Goal: Task Accomplishment & Management: Use online tool/utility

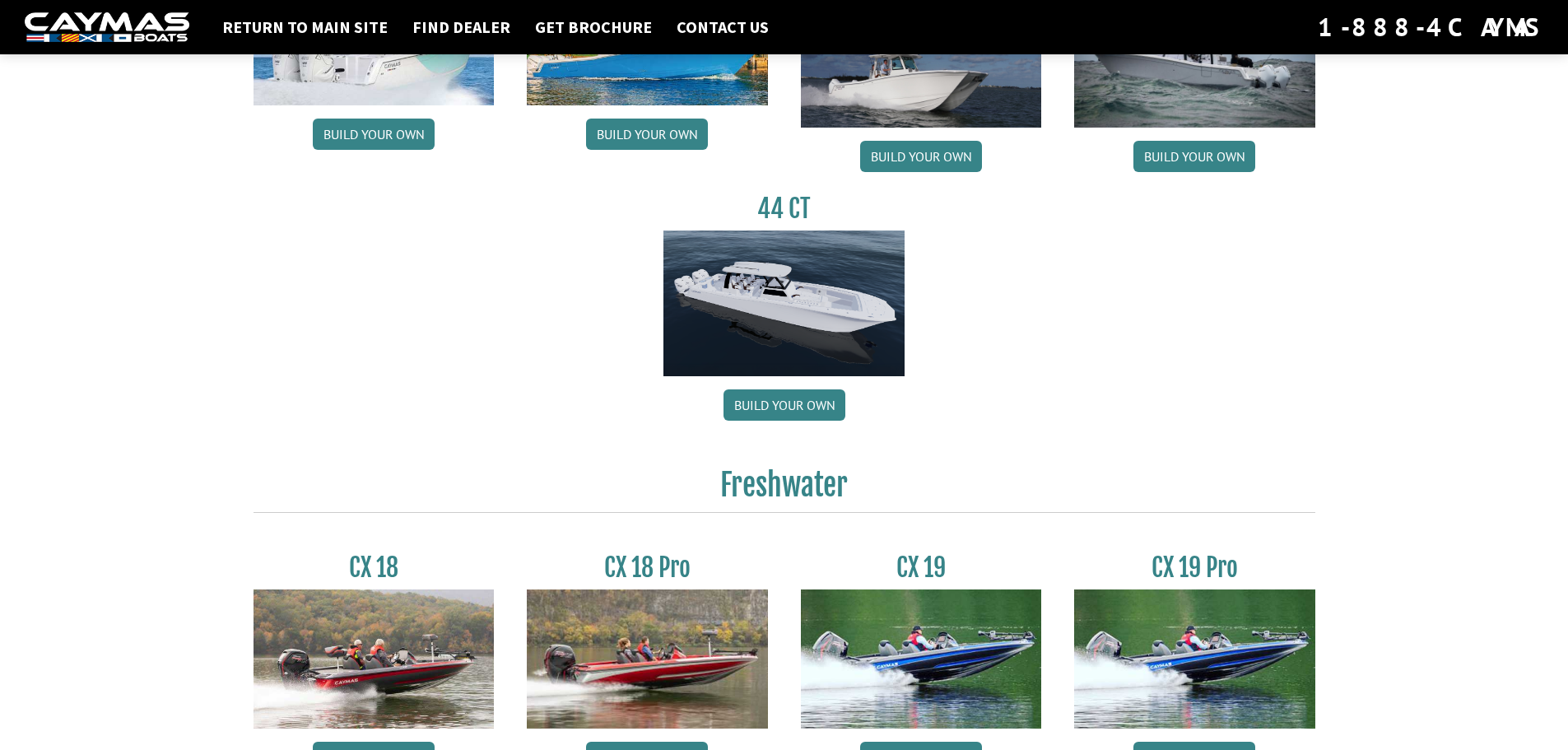
scroll to position [1317, 0]
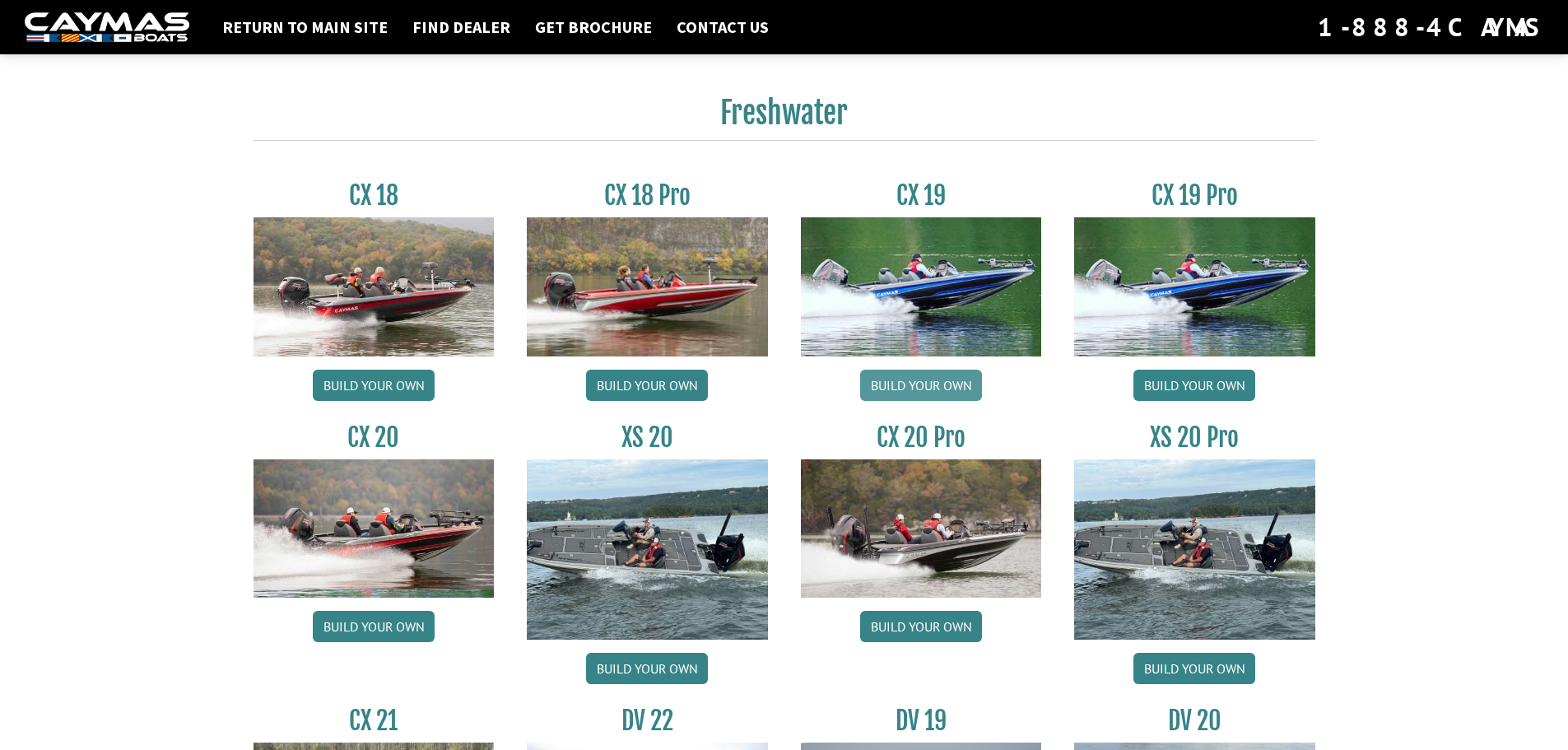
click at [961, 384] on link "Build your own" at bounding box center [920, 385] width 122 height 32
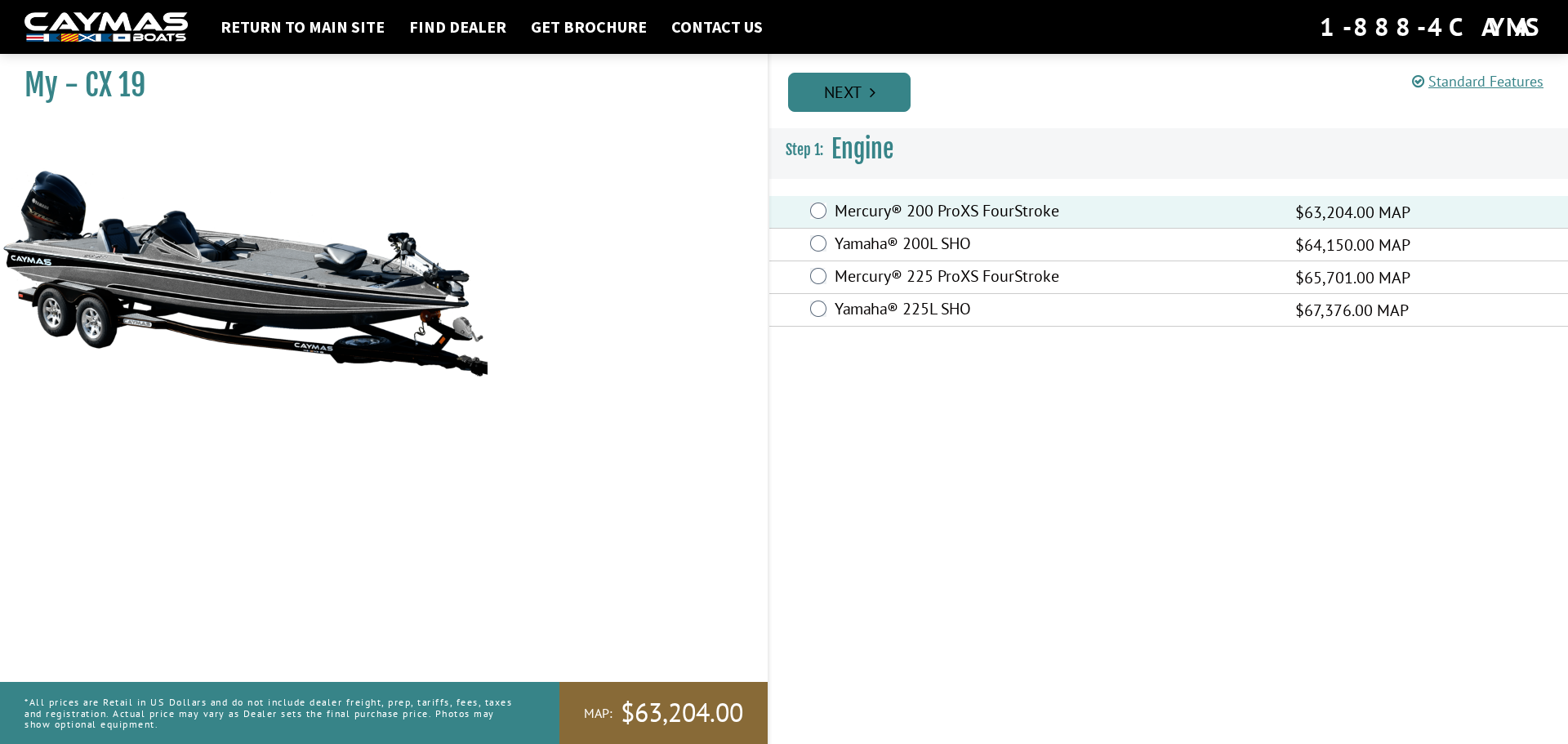
click at [867, 88] on link "Next" at bounding box center [849, 92] width 123 height 39
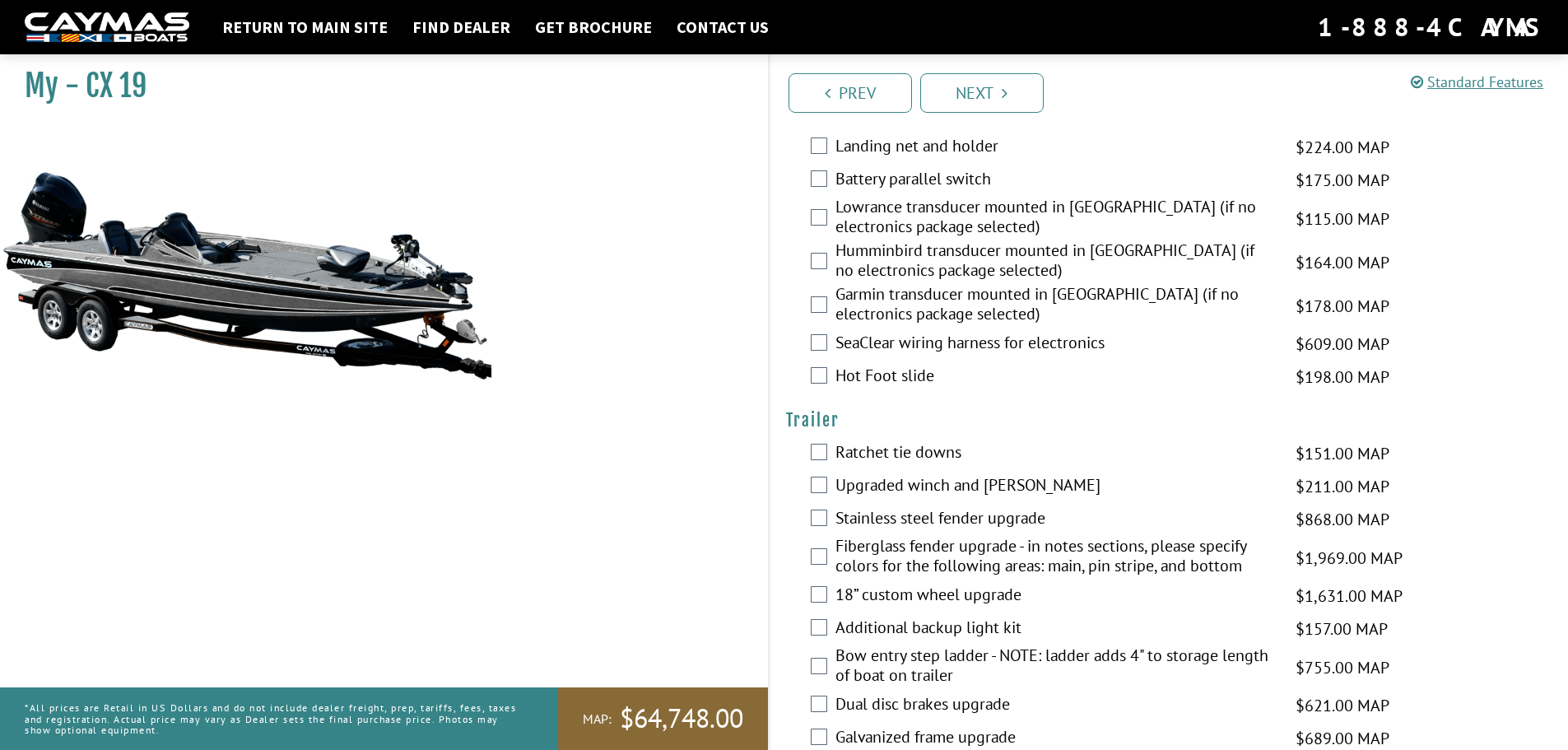
scroll to position [2387, 0]
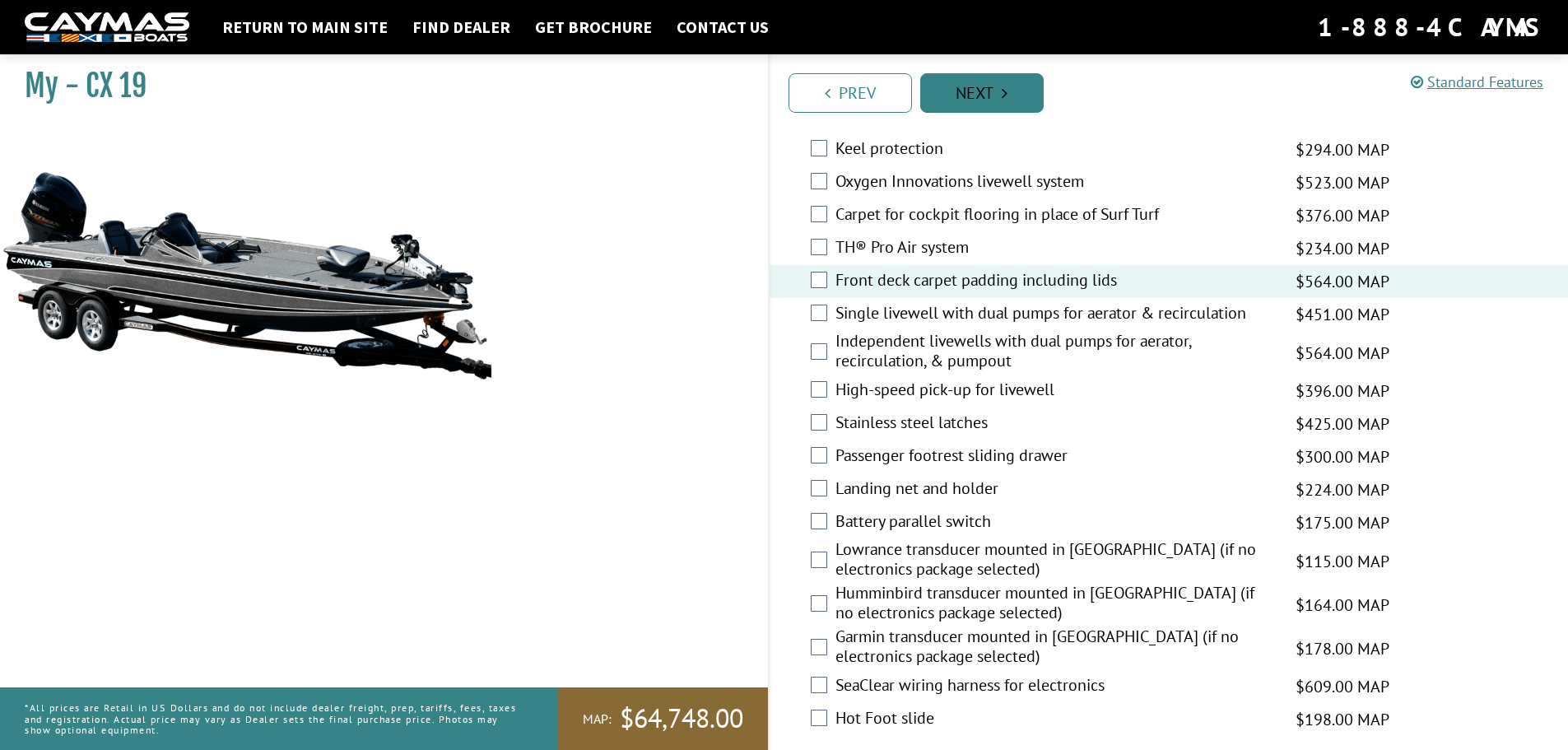
click at [1007, 96] on icon "Pagination" at bounding box center [1004, 93] width 5 height 16
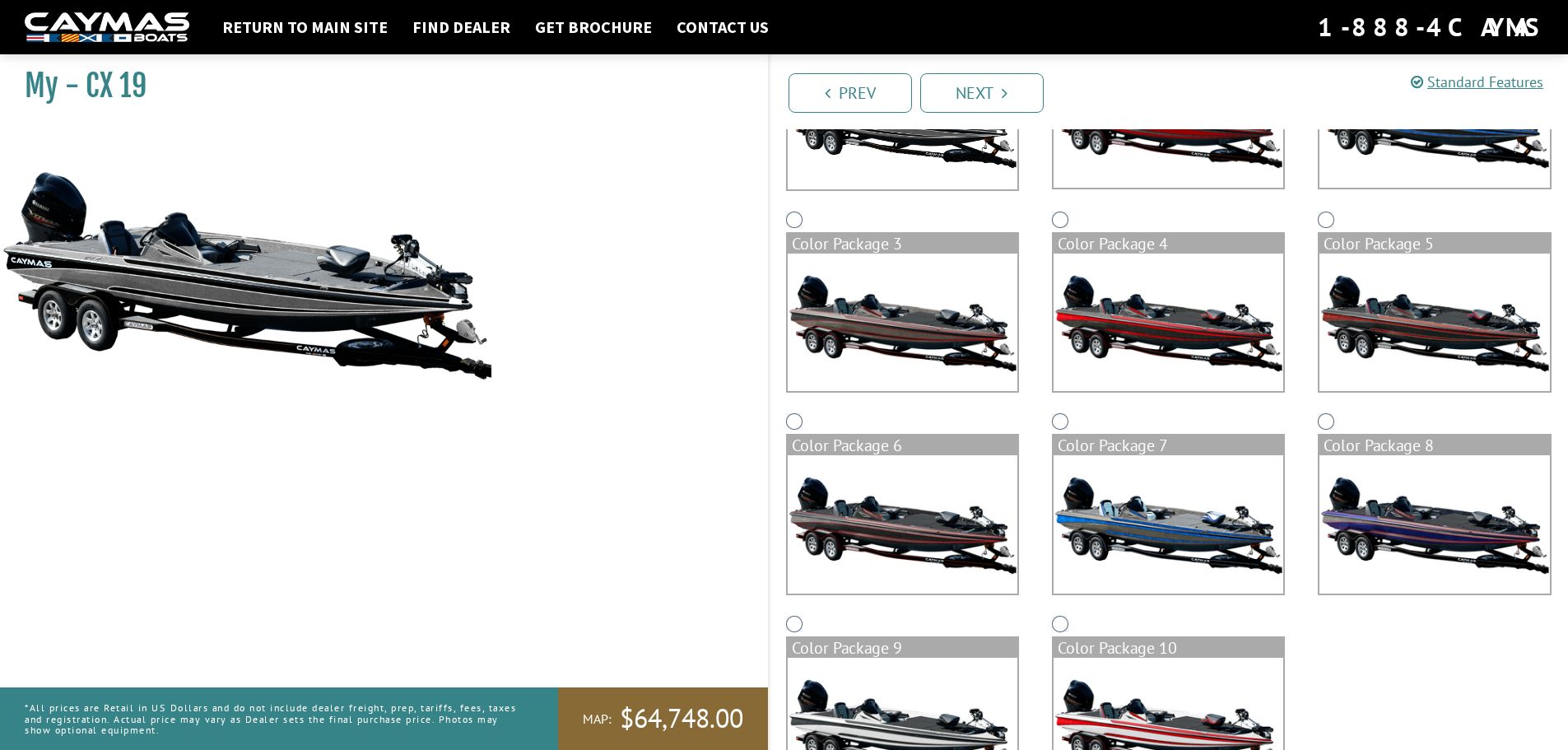
scroll to position [99, 0]
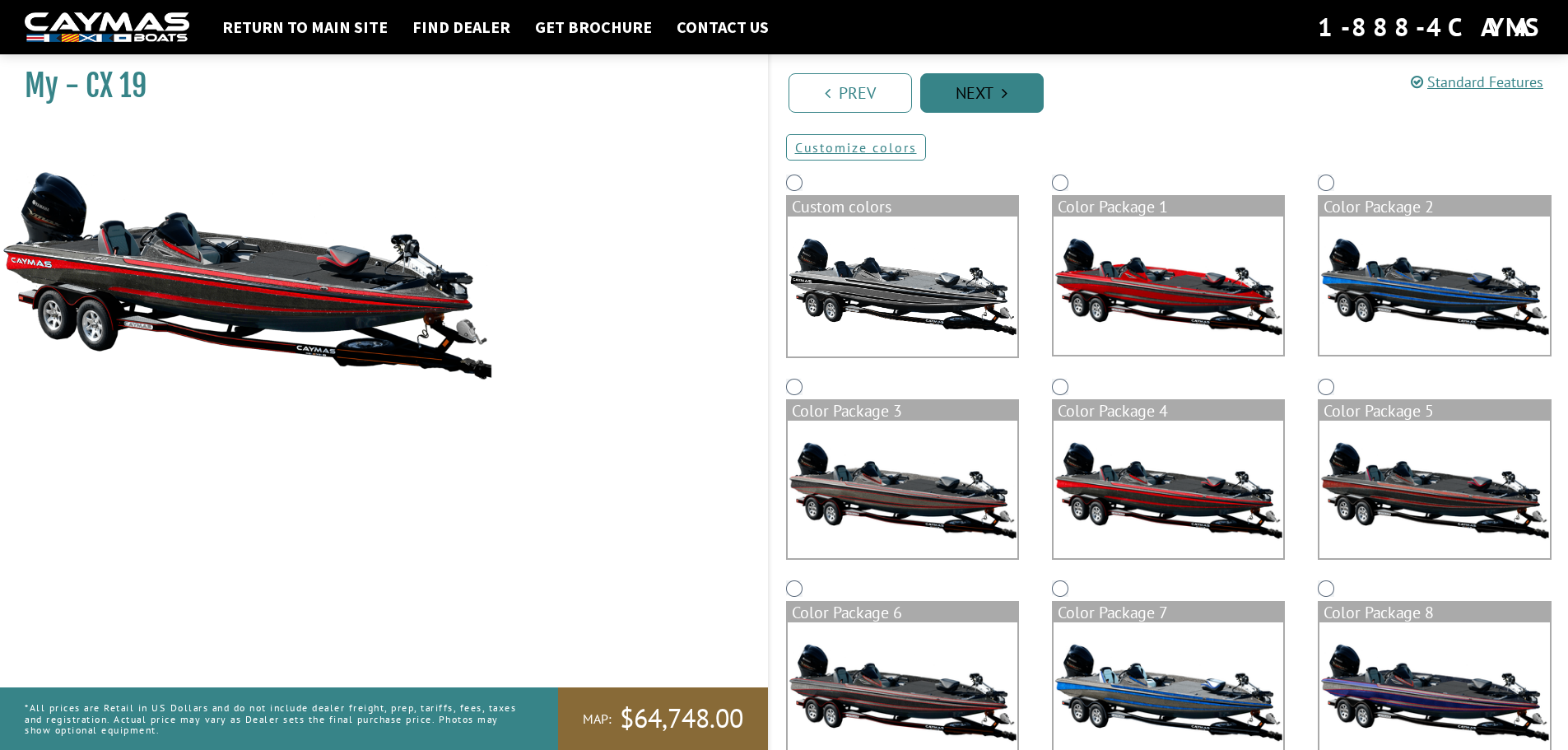
click at [988, 90] on link "Next" at bounding box center [981, 93] width 123 height 40
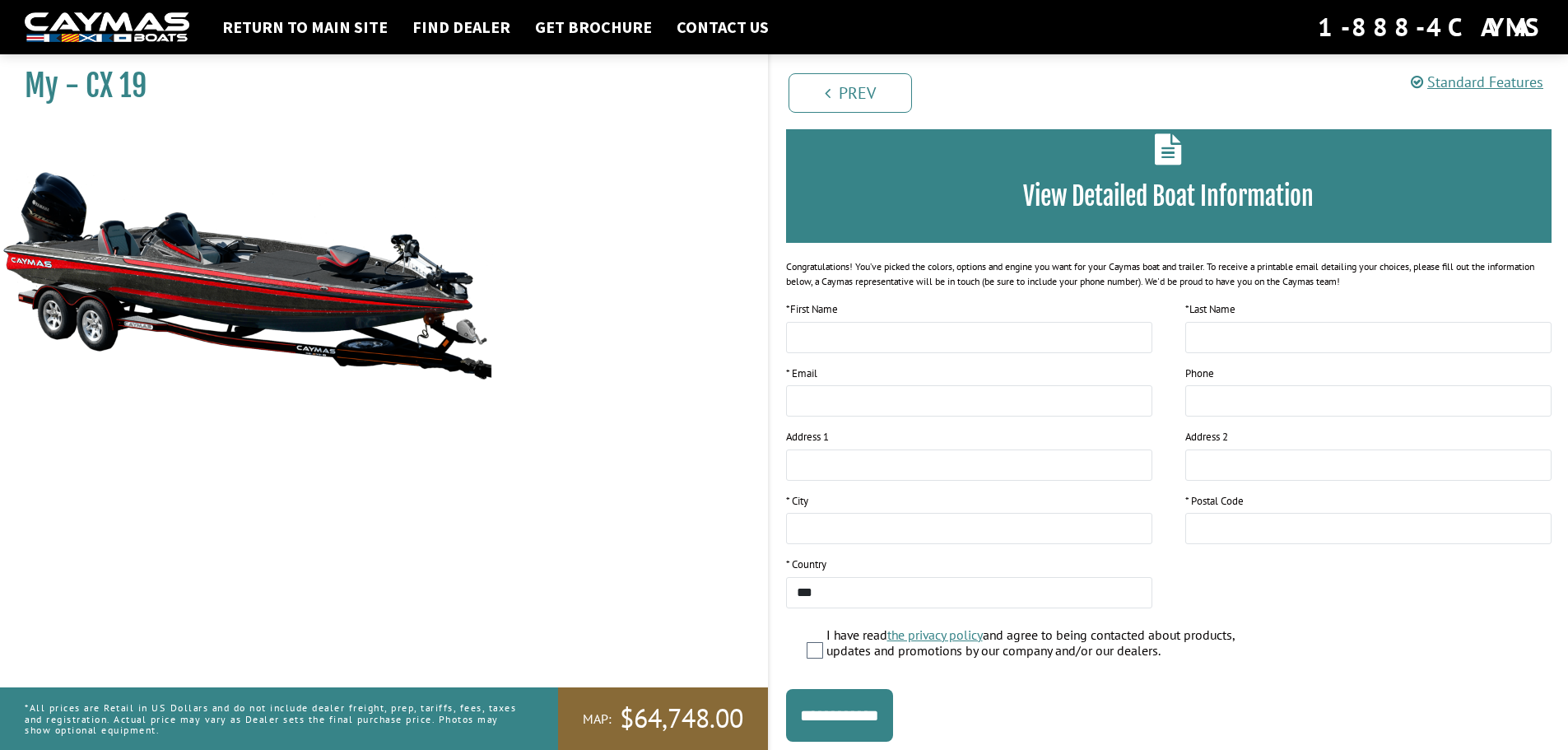
scroll to position [134, 0]
